Goal: Transaction & Acquisition: Purchase product/service

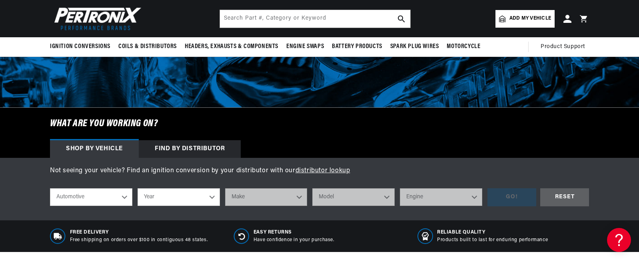
click at [212, 195] on select "Year 2026 2025 2024 2023 2022 2021 2020 2019 2018 2017 2016 2015 2014 2013 2012…" at bounding box center [179, 197] width 82 height 18
select select "1969"
click at [138, 188] on select "Year 2026 2025 2024 2023 2022 2021 2020 2019 2018 2017 2016 2015 2014 2013 2012…" at bounding box center [179, 197] width 82 height 18
select select "1969"
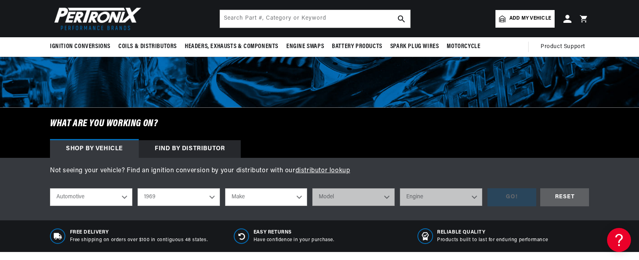
click at [296, 196] on select "Make Alfa Romeo American Motors Aston Martin Austin Austin Healey Avanti BMW Bu…" at bounding box center [266, 197] width 82 height 18
select select "Plymouth"
click at [225, 188] on select "Make Alfa Romeo American Motors Aston Martin Austin Austin Healey Avanti BMW Bu…" at bounding box center [266, 197] width 82 height 18
select select "Plymouth"
click at [387, 195] on select "Model Barracuda Belvedere Fury Fury I Fury II Fury III GTX Road Runner Satellit…" at bounding box center [353, 197] width 82 height 18
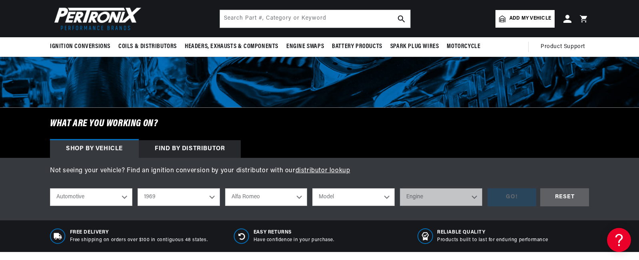
scroll to position [0, 0]
select select "Fury-III"
click at [312, 188] on select "Model Barracuda Belvedere Fury Fury I Fury II Fury III GTX Road Runner Satellit…" at bounding box center [353, 197] width 82 height 18
select select "Fury-III"
click at [474, 194] on select "Engine 5.9L 6.6L 225cid / 3.7L 318cid / 5.2L 383cid / 6.3L 440cid / 7.2L" at bounding box center [441, 197] width 82 height 18
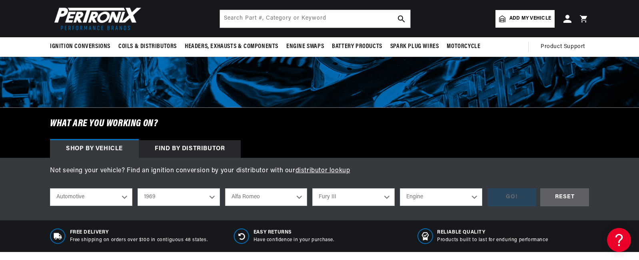
scroll to position [0, 242]
select select "383cid-6.3L"
click at [400, 188] on select "Engine 5.9L 6.6L 225cid / 3.7L 318cid / 5.2L 383cid / 6.3L 440cid / 7.2L" at bounding box center [441, 197] width 82 height 18
select select "383cid-6.3L"
click at [509, 199] on div "GO!" at bounding box center [511, 197] width 49 height 18
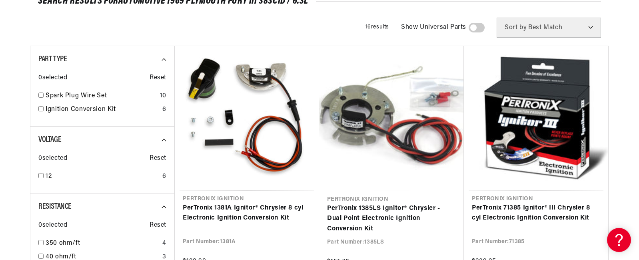
click at [538, 203] on link "PerTronix 71385 Ignitor® III Chrysler 8 cyl Electronic Ignition Conversion Kit" at bounding box center [536, 213] width 128 height 20
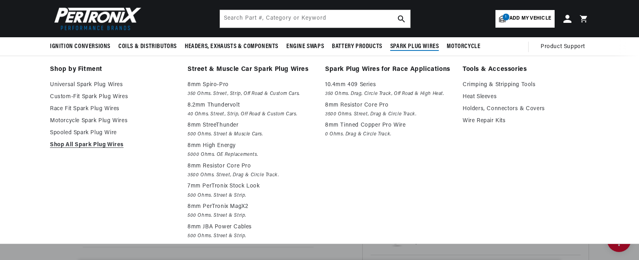
scroll to position [7, 0]
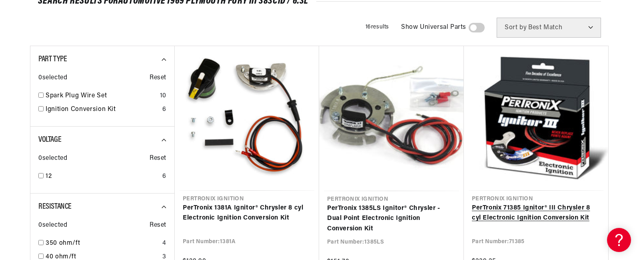
click at [508, 206] on link "PerTronix 71385 Ignitor® III Chrysler 8 cyl Electronic Ignition Conversion Kit" at bounding box center [536, 213] width 128 height 20
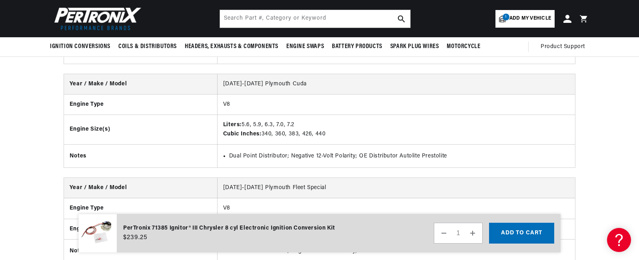
scroll to position [11331, 0]
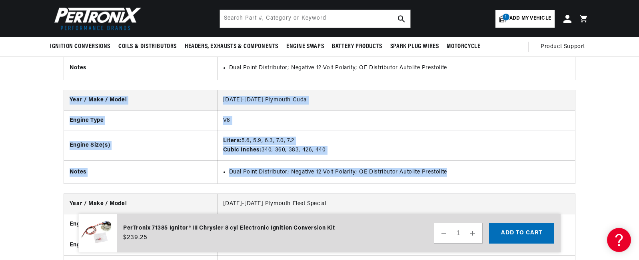
drag, startPoint x: 637, startPoint y: 200, endPoint x: 632, endPoint y: 164, distance: 36.8
drag, startPoint x: 638, startPoint y: 206, endPoint x: 634, endPoint y: 121, distance: 84.9
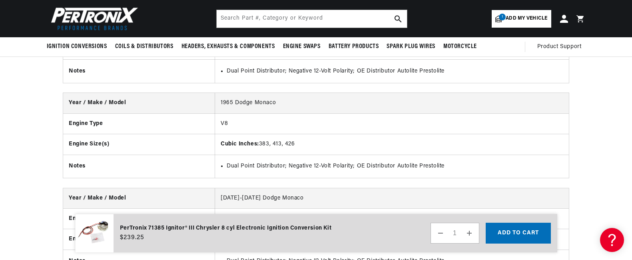
drag, startPoint x: 630, startPoint y: 154, endPoint x: 627, endPoint y: 121, distance: 32.6
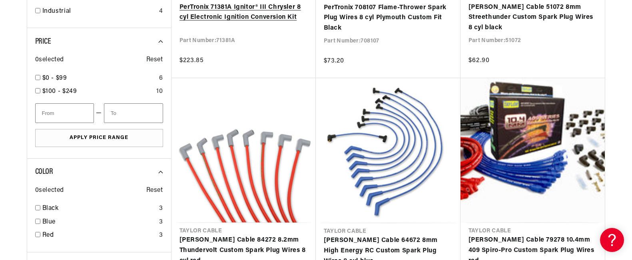
scroll to position [626, 0]
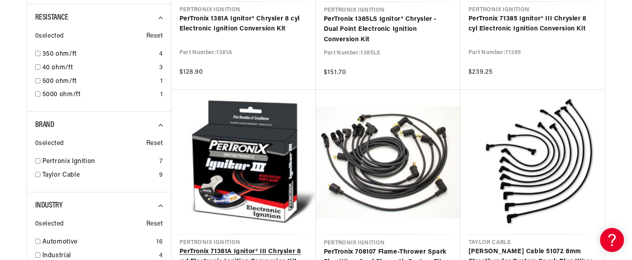
click at [201, 246] on link "PerTronix 71381A Ignitor® III Chrysler 8 cyl Electronic Ignition Conversion Kit" at bounding box center [244, 256] width 128 height 20
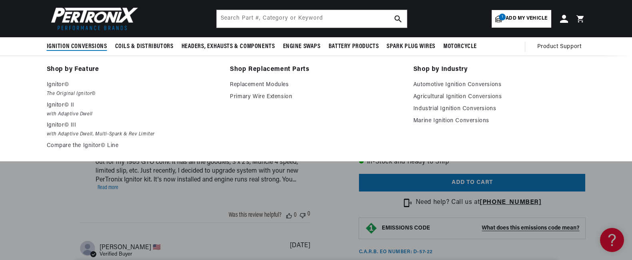
scroll to position [0, 242]
